Goal: Transaction & Acquisition: Purchase product/service

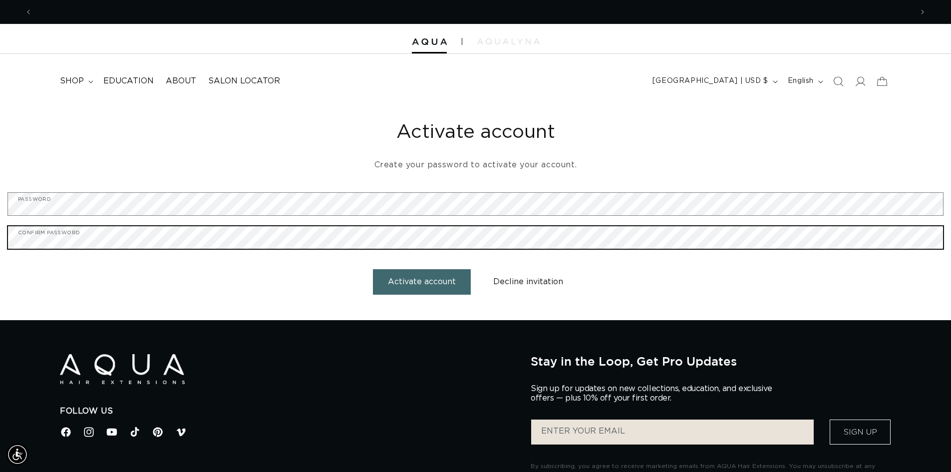
scroll to position [0, 881]
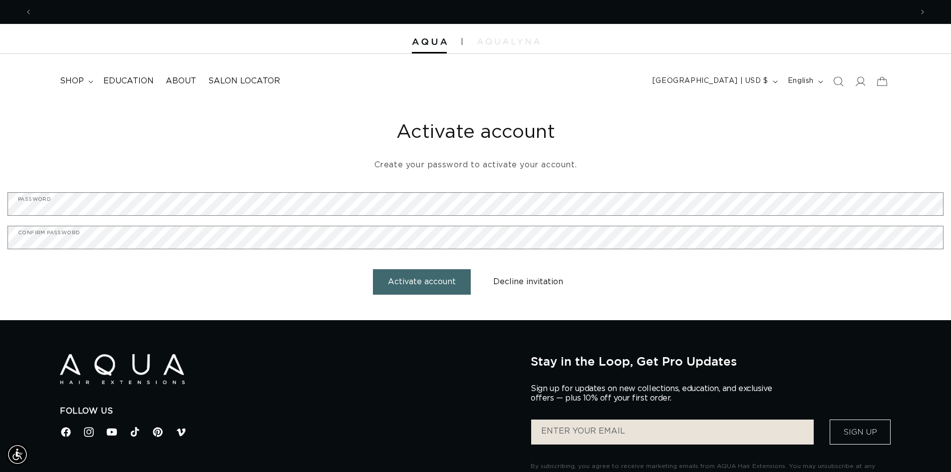
click at [436, 283] on button "Activate account" at bounding box center [422, 281] width 98 height 25
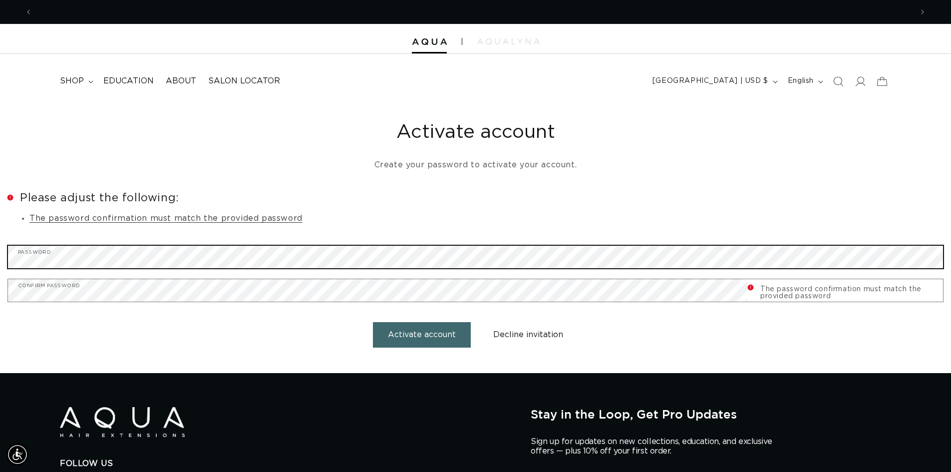
scroll to position [0, 1761]
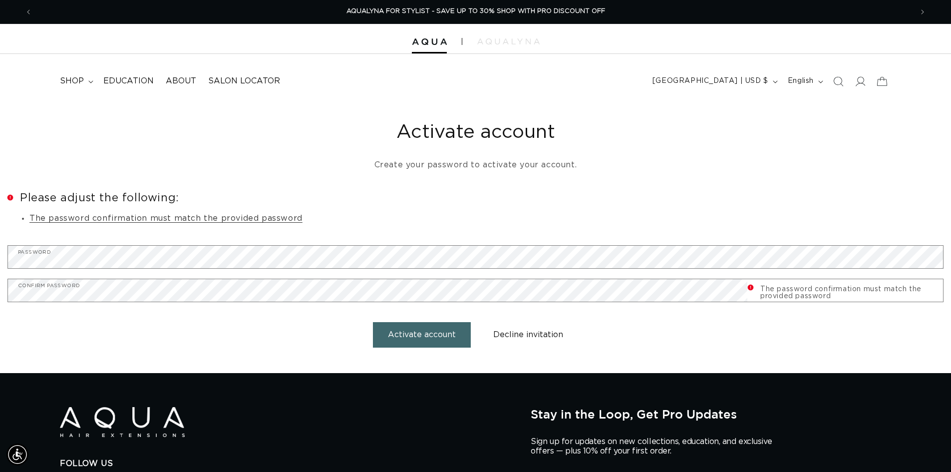
click at [365, 171] on p "Create your password to activate your account." at bounding box center [475, 165] width 936 height 14
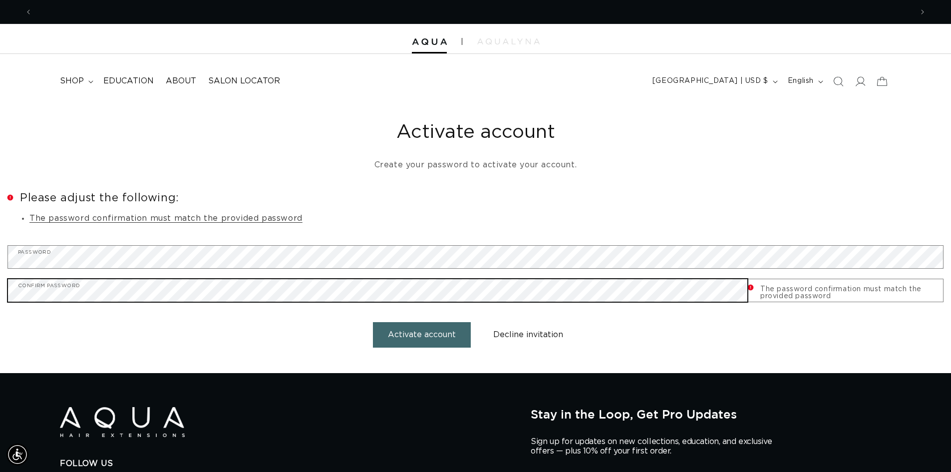
scroll to position [0, 881]
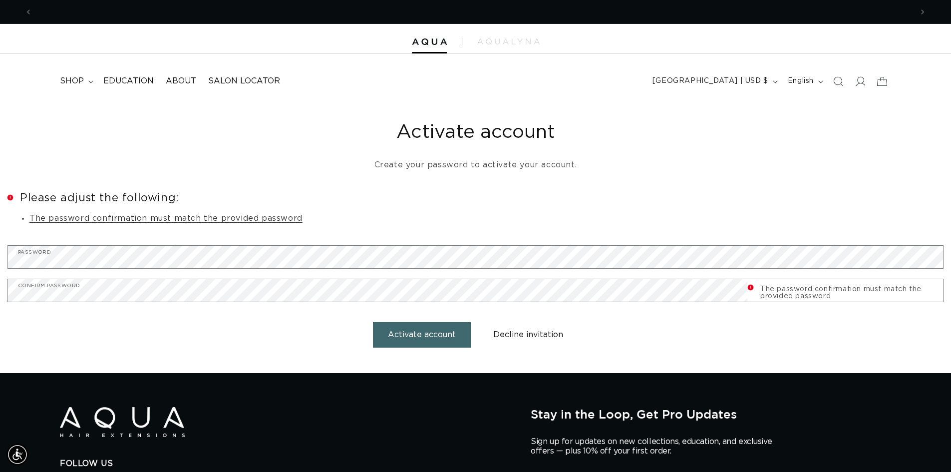
click at [383, 330] on button "Activate account" at bounding box center [422, 334] width 98 height 25
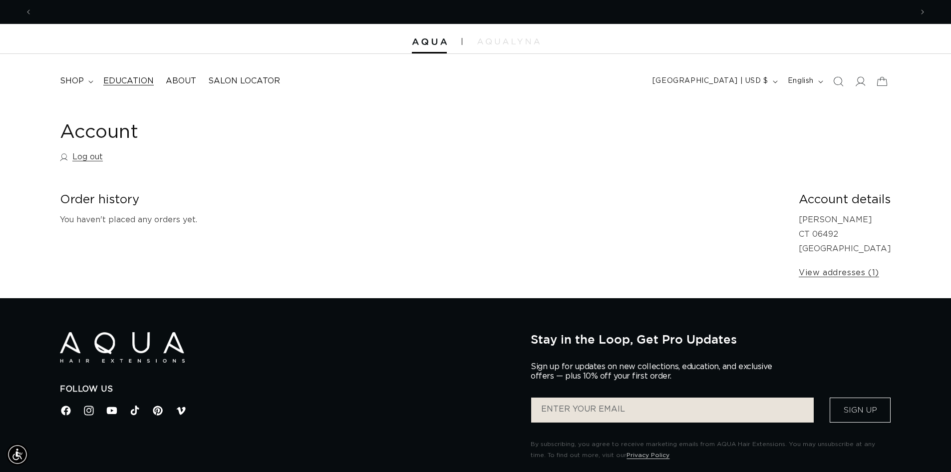
scroll to position [0, 1761]
drag, startPoint x: 71, startPoint y: 81, endPoint x: 86, endPoint y: 80, distance: 14.5
click at [71, 81] on span "shop" at bounding box center [72, 81] width 24 height 10
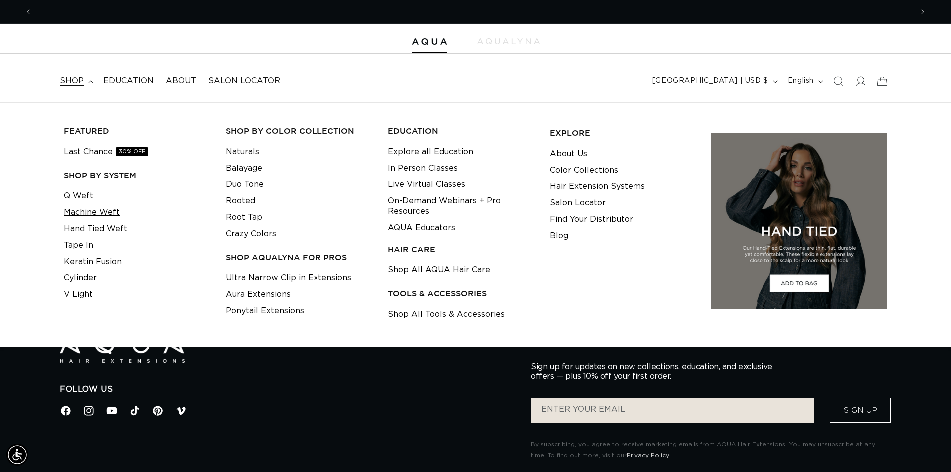
scroll to position [0, 881]
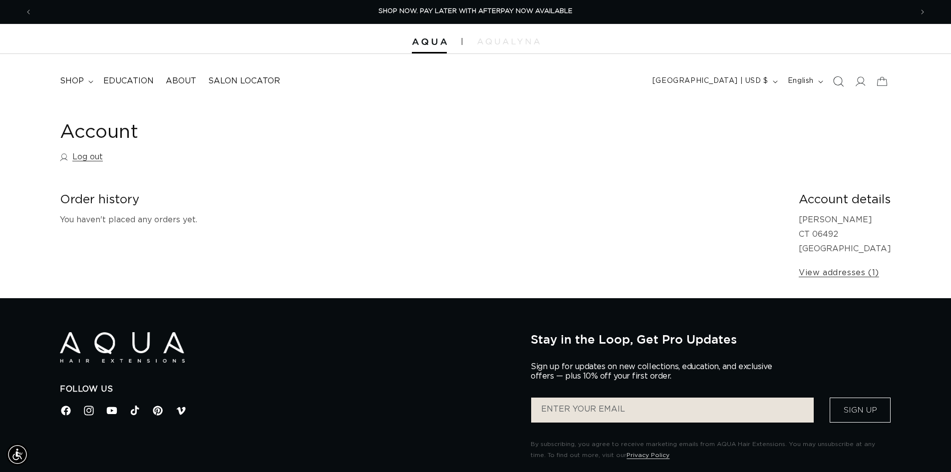
click at [838, 79] on icon "Search" at bounding box center [838, 81] width 10 height 10
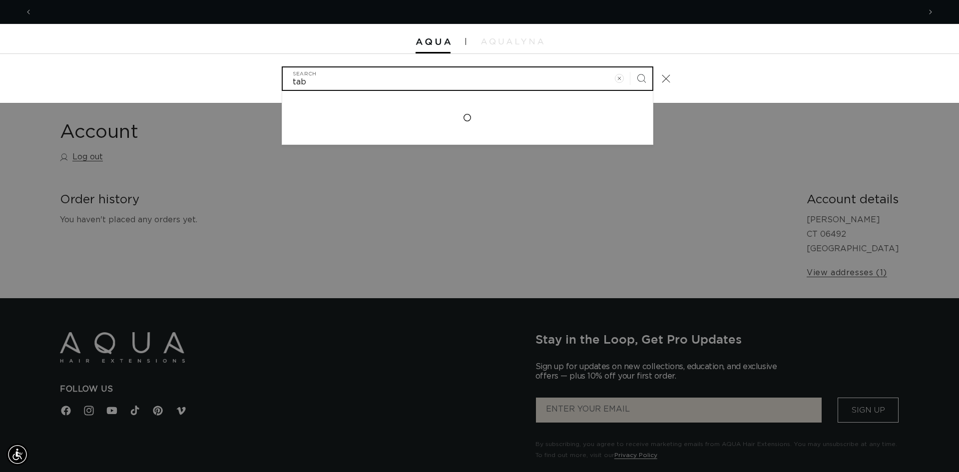
scroll to position [0, 1776]
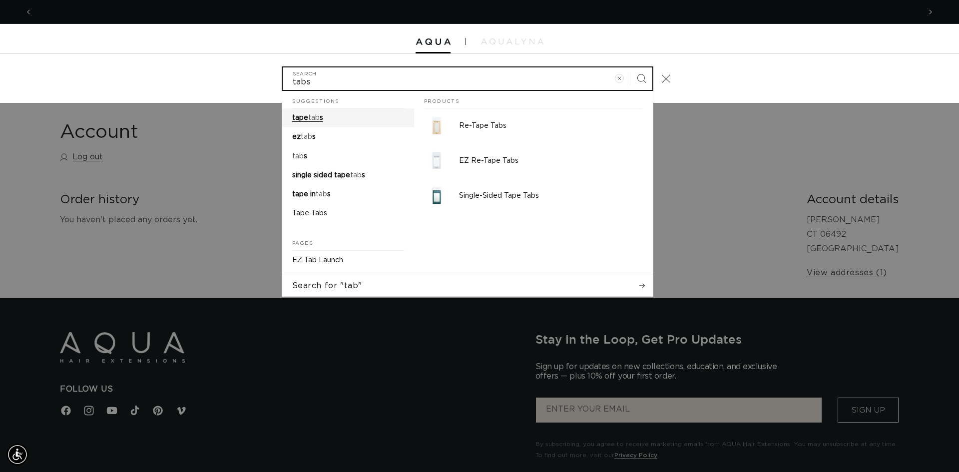
type input "tabs"
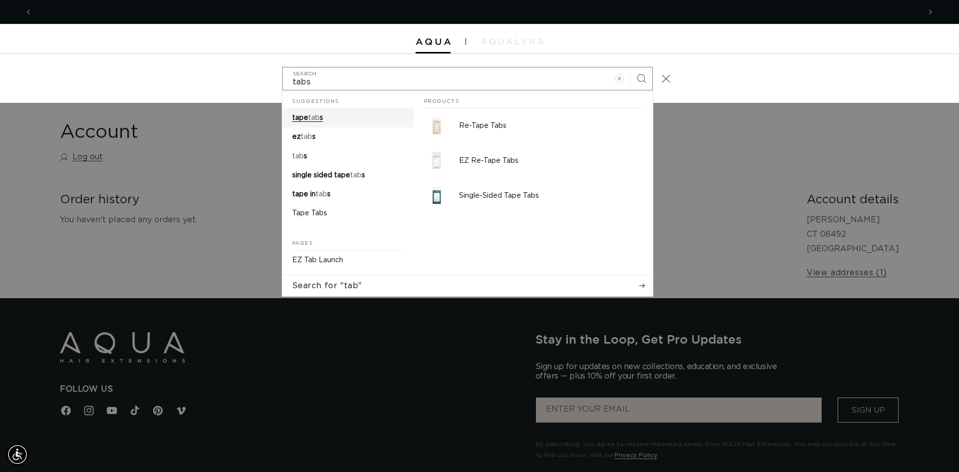
scroll to position [0, 0]
click at [310, 116] on mark "tab" at bounding box center [313, 117] width 11 height 7
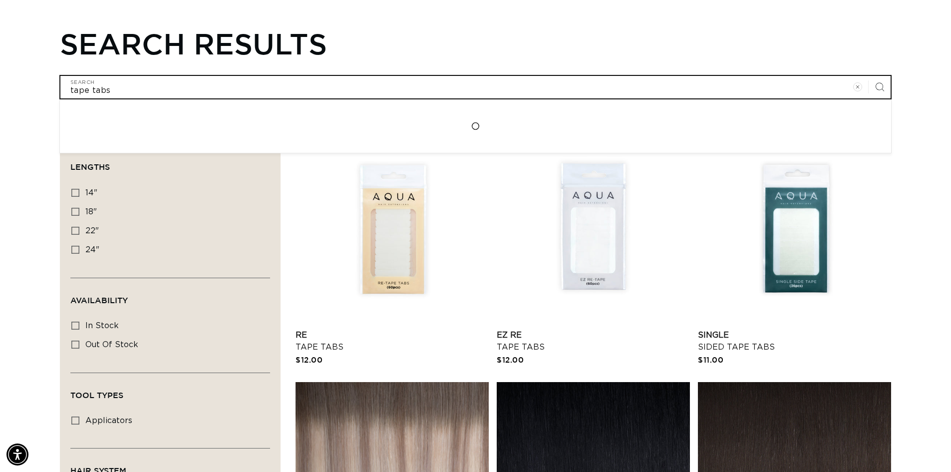
drag, startPoint x: 145, startPoint y: 83, endPoint x: 0, endPoint y: 48, distance: 149.1
click at [0, 60] on div "Search results tape tabs Search Loading..." at bounding box center [475, 62] width 951 height 72
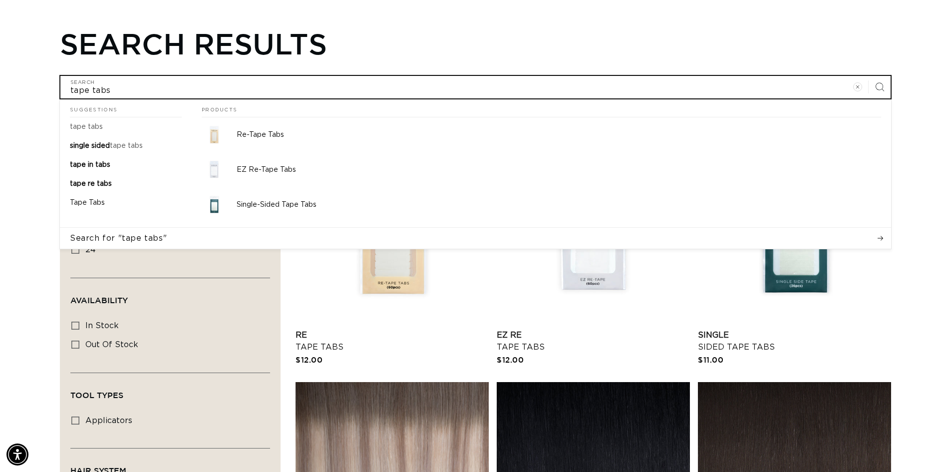
type input "p"
type input "pr"
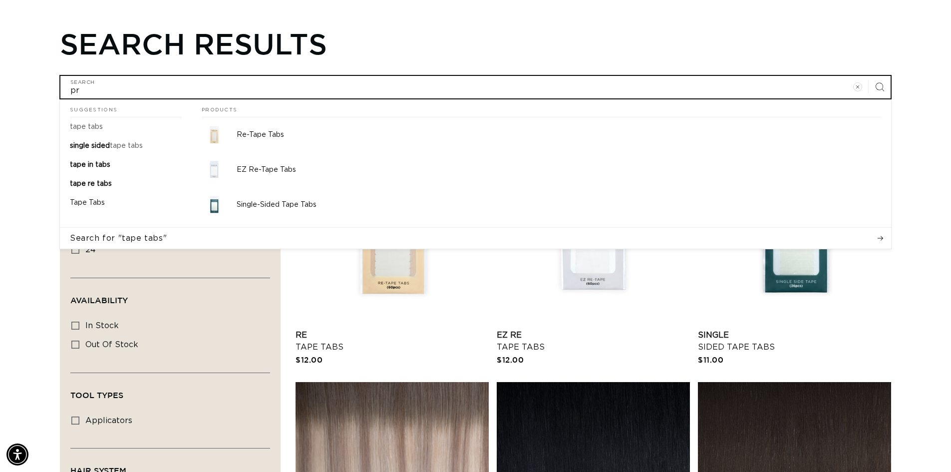
type input "pre"
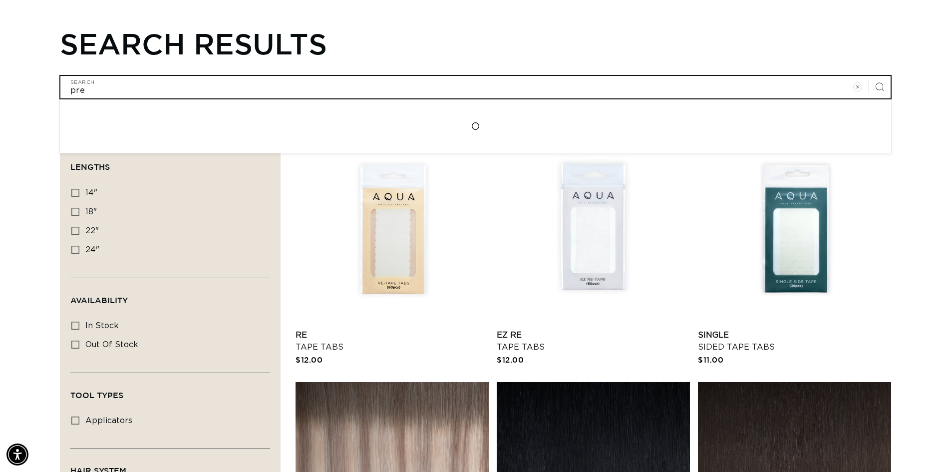
type input "prep"
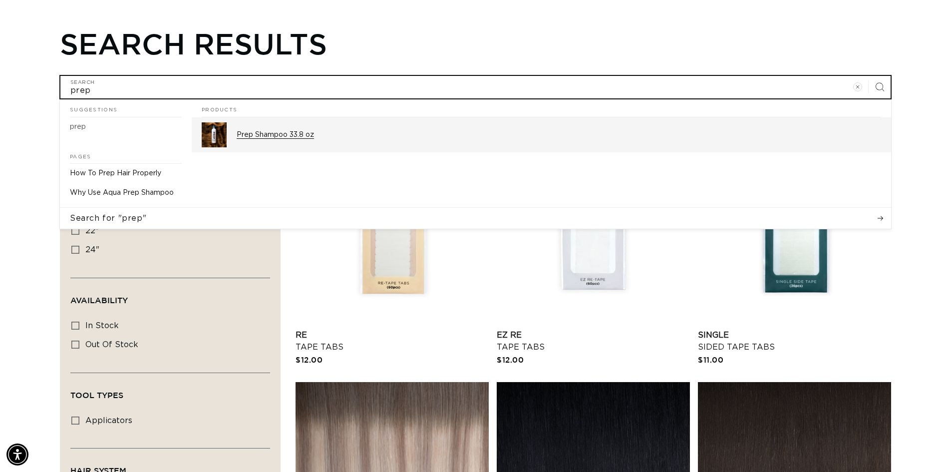
scroll to position [0, 1761]
type input "prep"
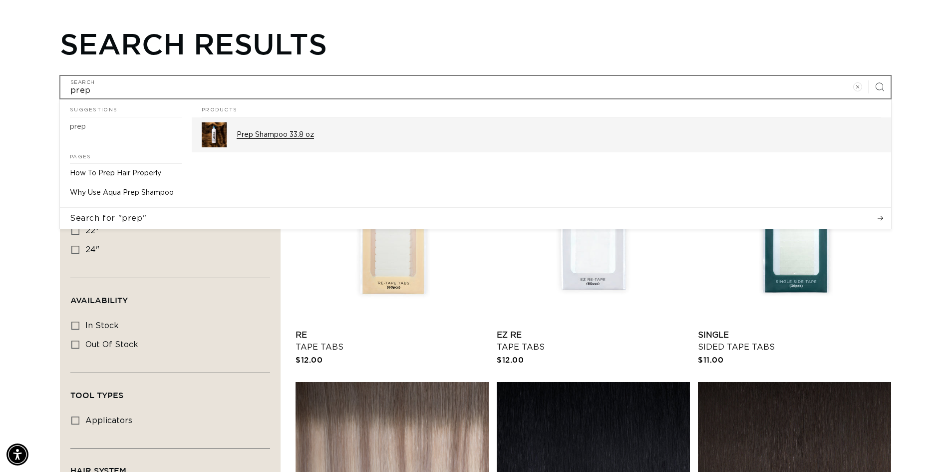
click at [253, 130] on p "Prep Shampoo 33.8 oz" at bounding box center [559, 134] width 645 height 9
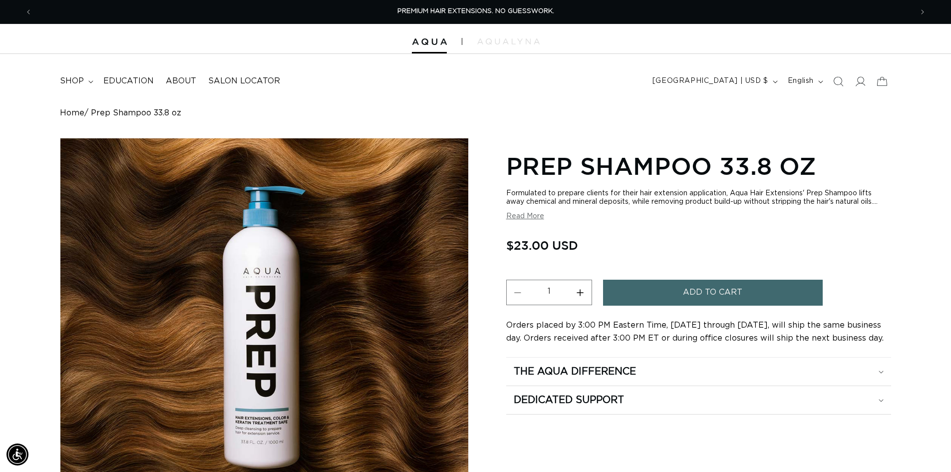
click at [691, 291] on span "Add to cart" at bounding box center [712, 292] width 59 height 25
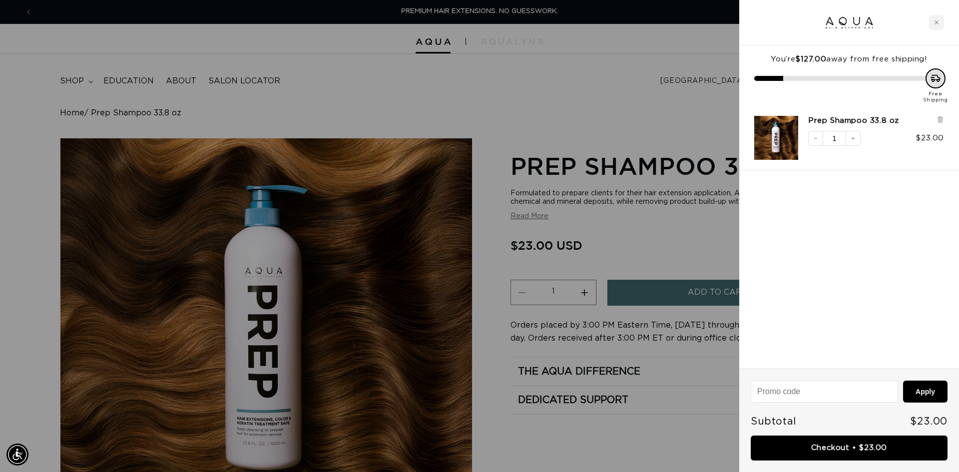
click at [79, 80] on div at bounding box center [479, 236] width 959 height 472
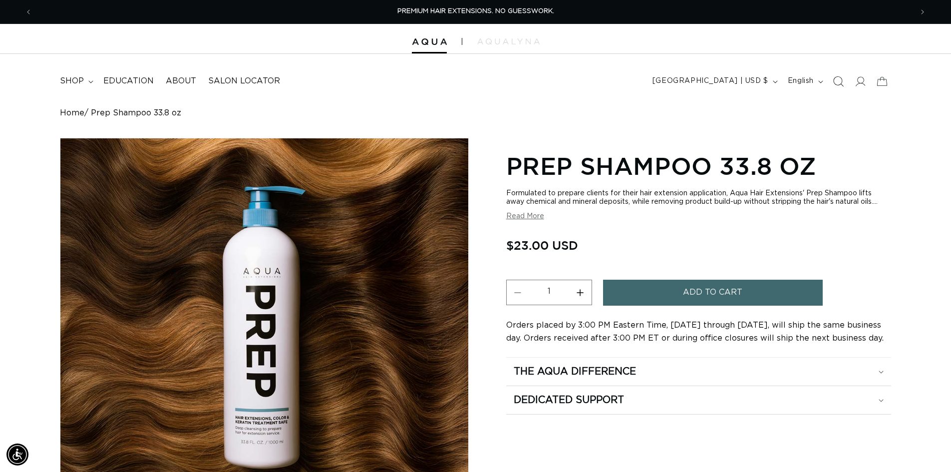
click at [835, 82] on icon "Search" at bounding box center [839, 81] width 10 height 10
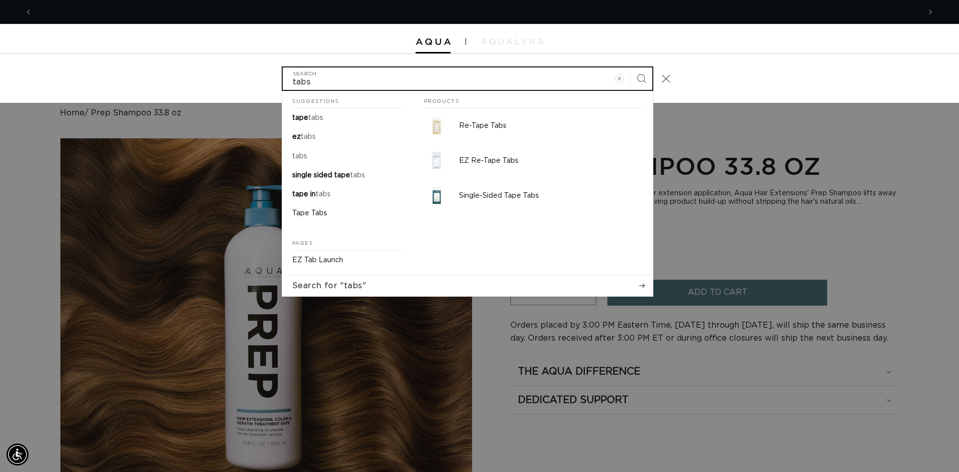
scroll to position [0, 1776]
type input "tabs"
click at [630, 67] on button "Search" at bounding box center [641, 78] width 22 height 22
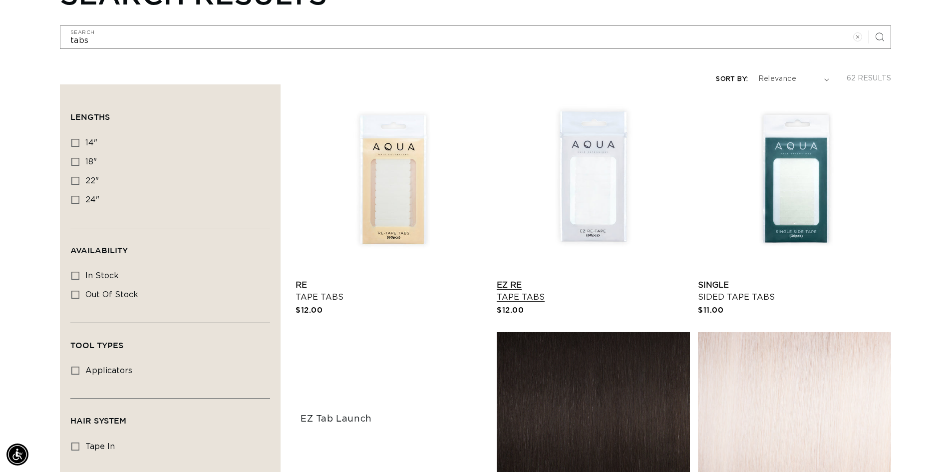
scroll to position [0, 1761]
click at [603, 279] on link "EZ Re Tape Tabs" at bounding box center [593, 291] width 193 height 24
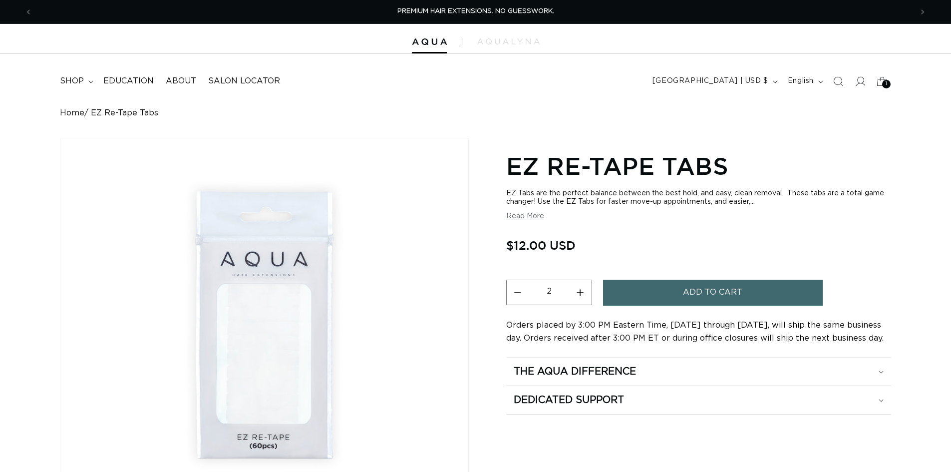
click at [581, 292] on button "Increase quantity for EZ Re-Tape Tabs" at bounding box center [580, 292] width 22 height 25
type input "6"
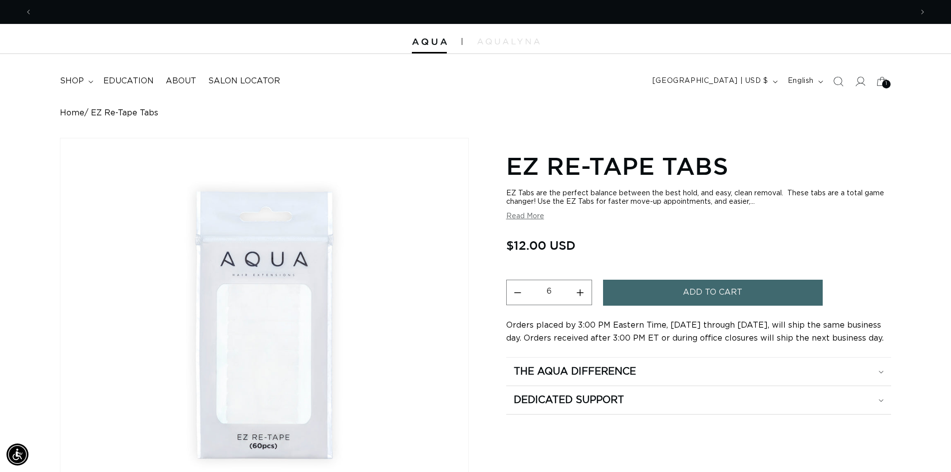
scroll to position [0, 881]
click at [693, 289] on span "Add to cart" at bounding box center [712, 292] width 59 height 25
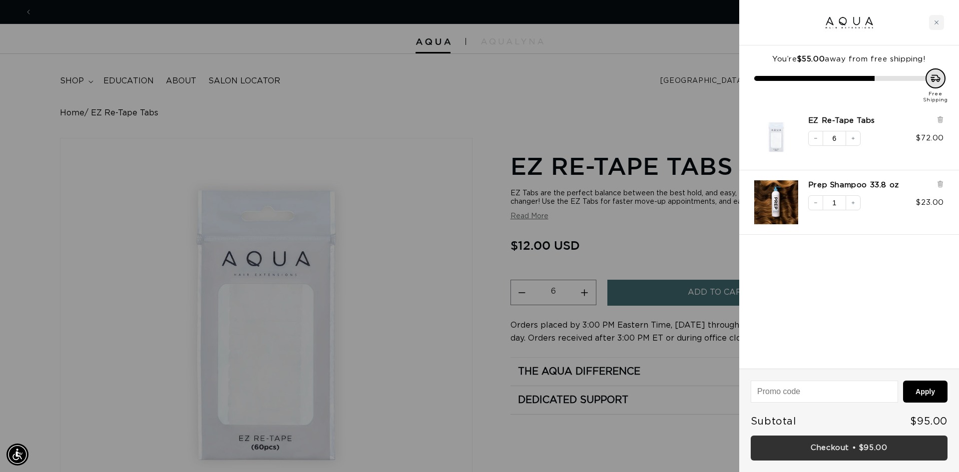
scroll to position [0, 1776]
click at [885, 447] on link "Checkout • $95.00" at bounding box center [849, 448] width 197 height 25
